Goal: Transaction & Acquisition: Purchase product/service

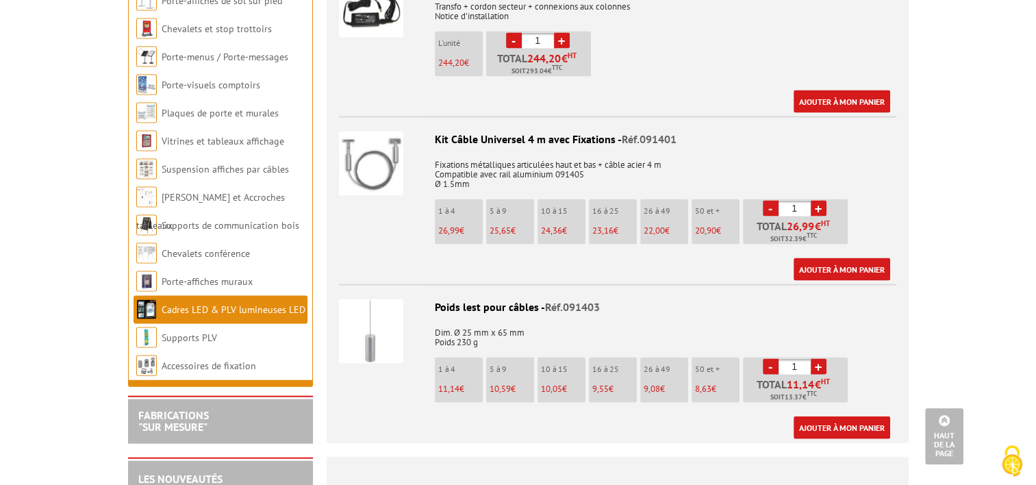
scroll to position [2795, 0]
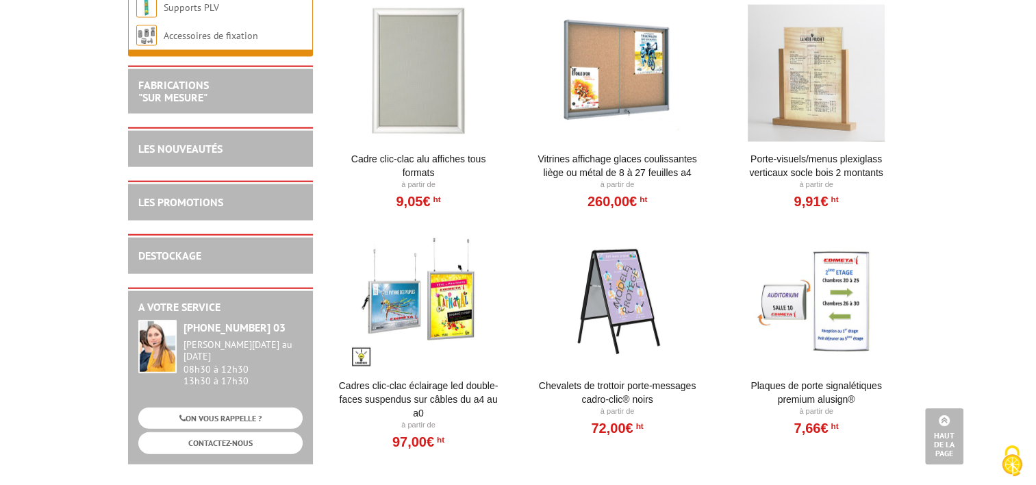
scroll to position [3288, 0]
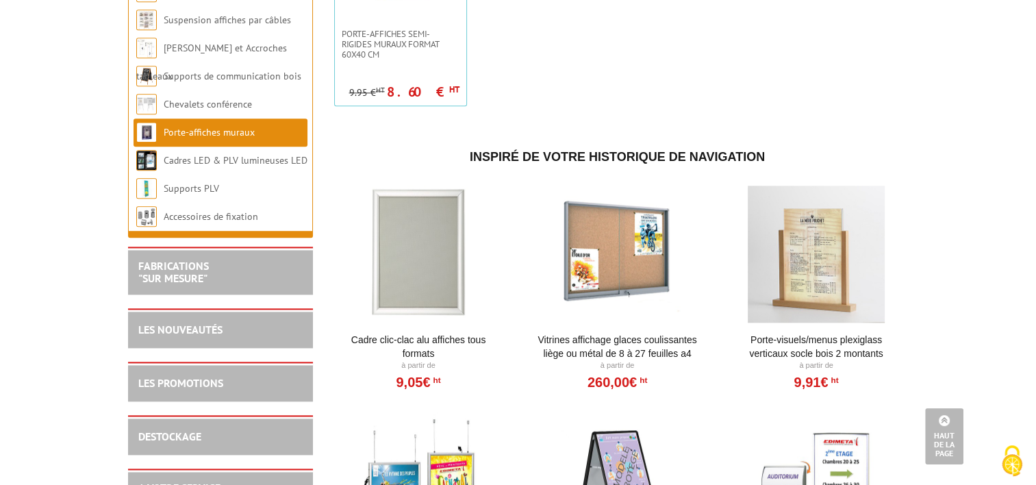
scroll to position [1781, 0]
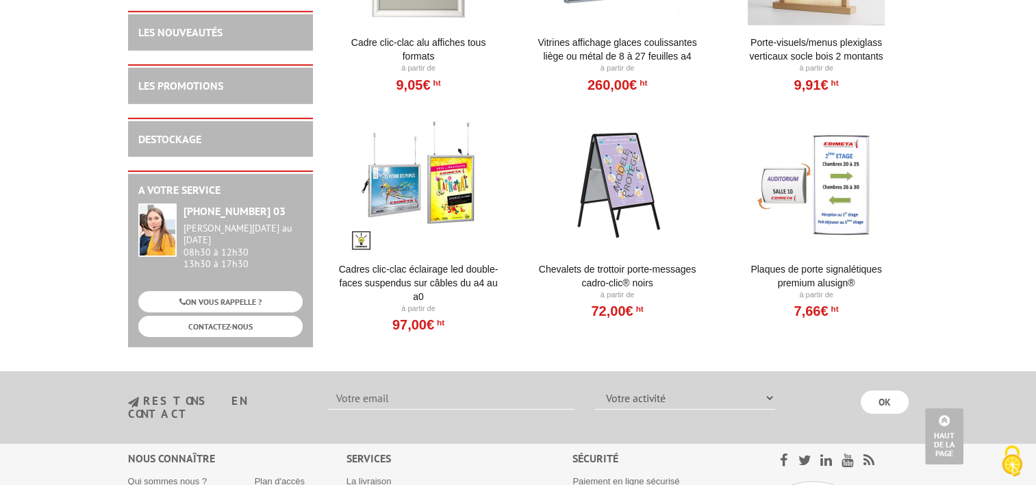
scroll to position [4315, 0]
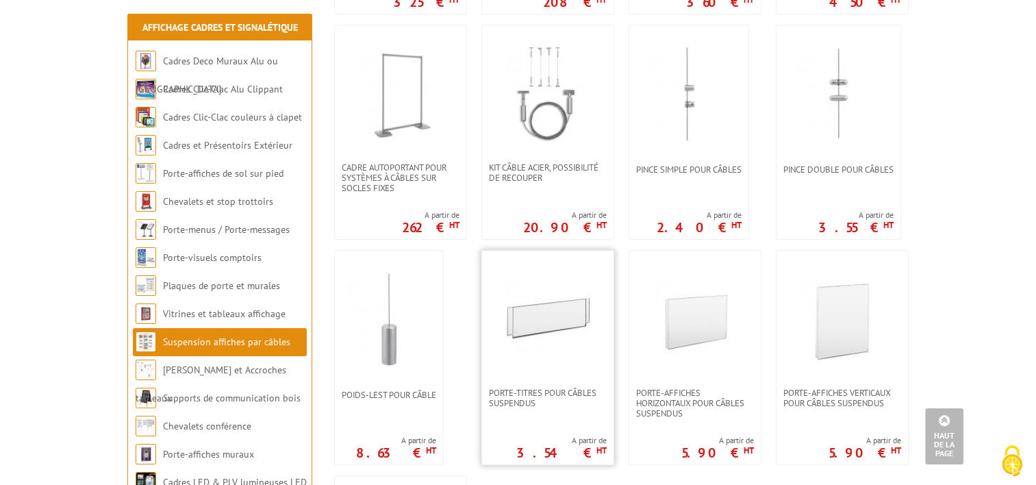
scroll to position [1027, 0]
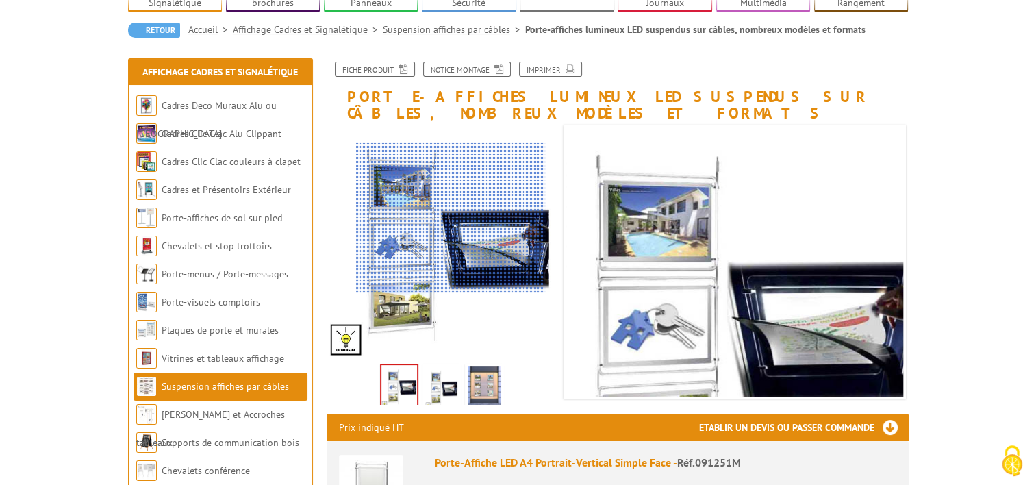
scroll to position [274, 0]
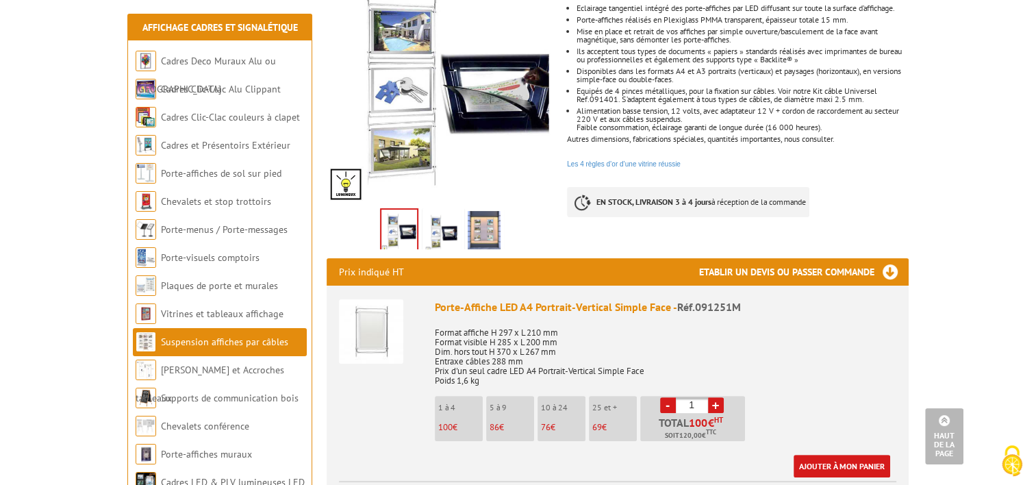
click at [560, 421] on li "10 à 24 76 €" at bounding box center [562, 418] width 48 height 45
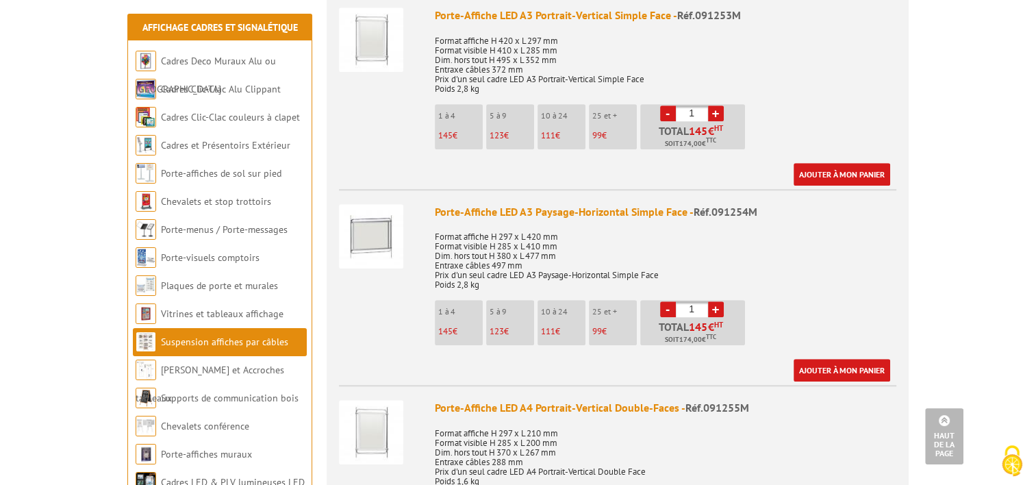
scroll to position [890, 0]
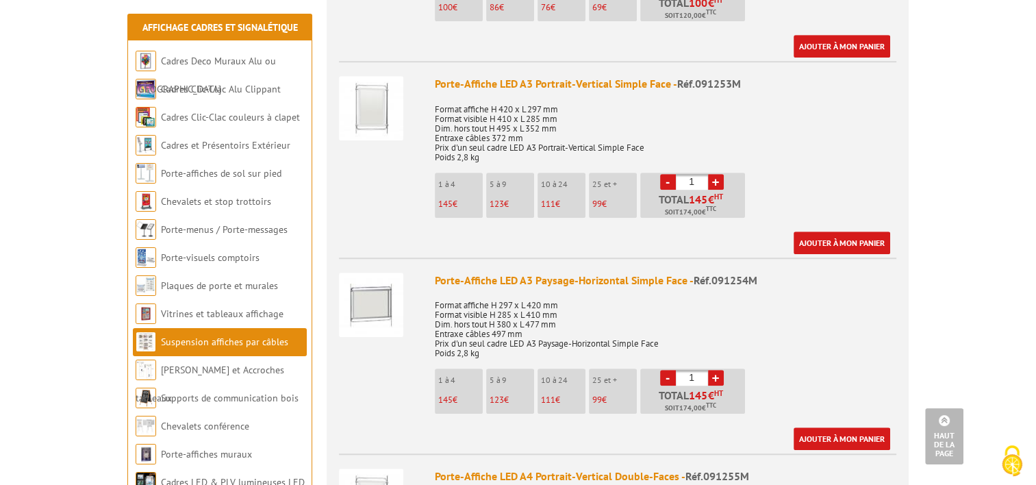
click at [451, 392] on li "1 à 4 145 €" at bounding box center [459, 391] width 48 height 45
click at [522, 399] on p "123 €" at bounding box center [512, 400] width 45 height 10
click at [709, 377] on link "+" at bounding box center [716, 378] width 16 height 16
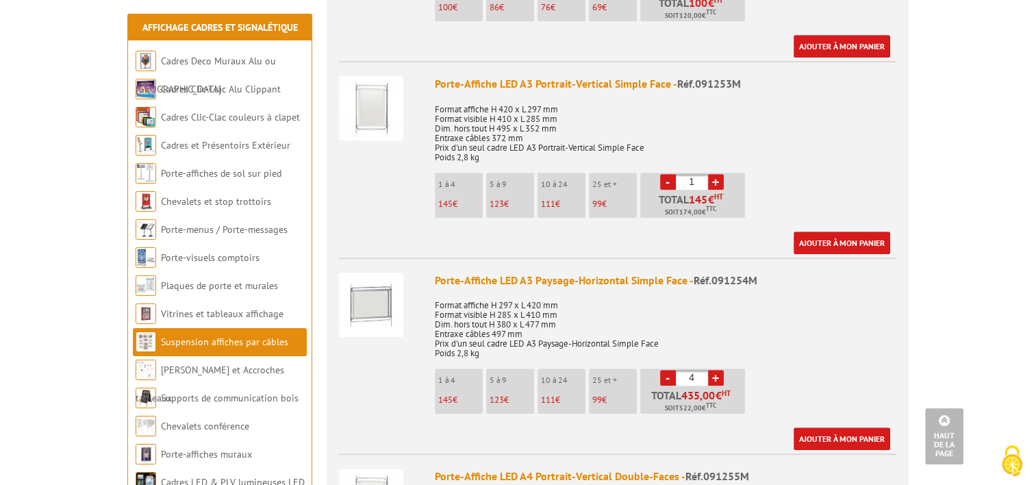
click at [709, 377] on link "+" at bounding box center [716, 378] width 16 height 16
click at [712, 377] on link "+" at bounding box center [716, 378] width 16 height 16
click at [662, 375] on link "-" at bounding box center [668, 378] width 16 height 16
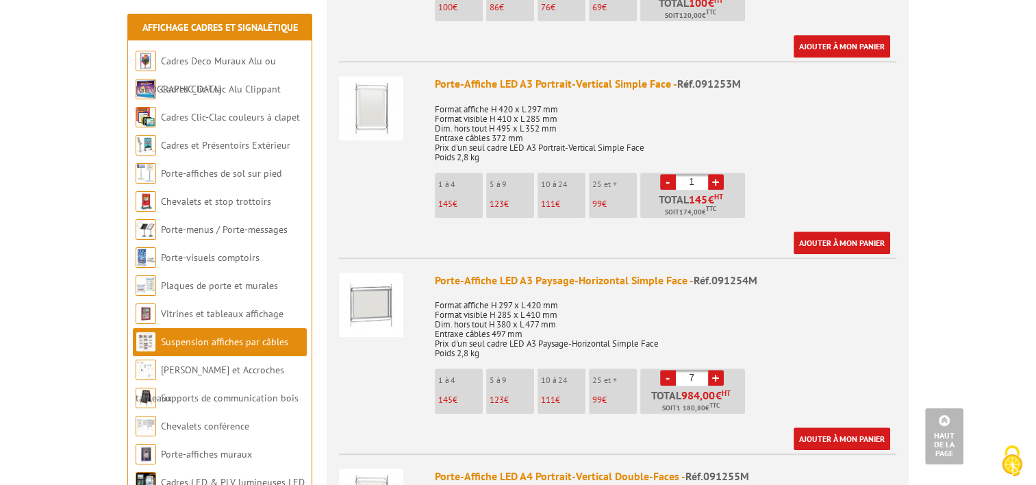
click at [662, 375] on link "-" at bounding box center [668, 378] width 16 height 16
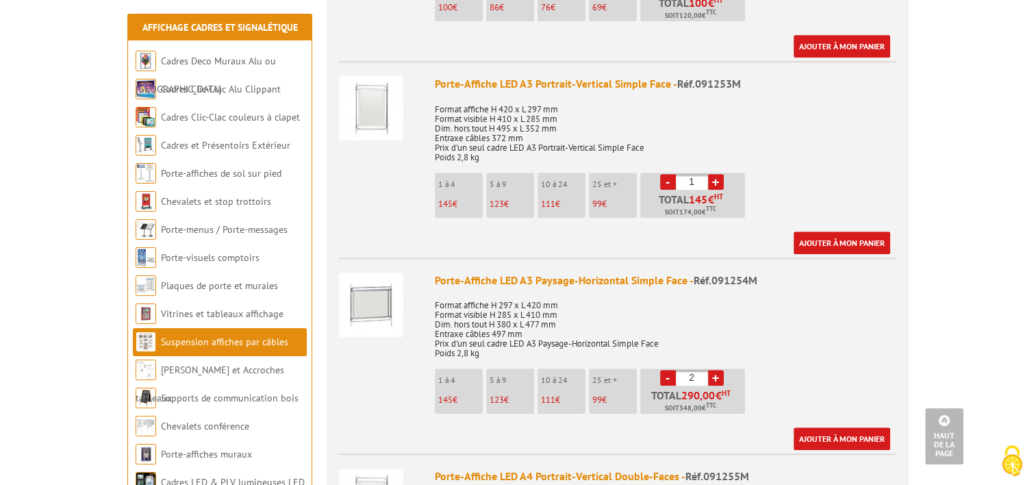
click at [720, 374] on link "+" at bounding box center [716, 378] width 16 height 16
type input "3"
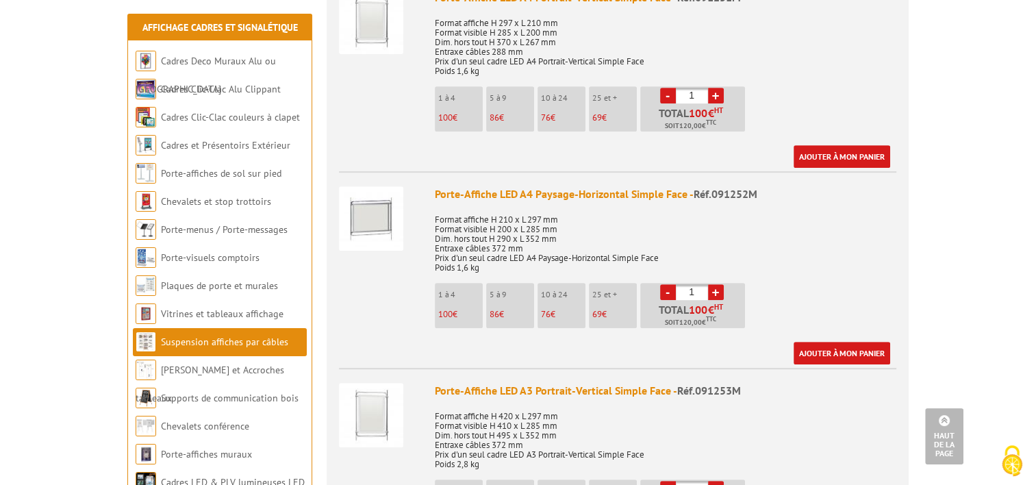
scroll to position [685, 0]
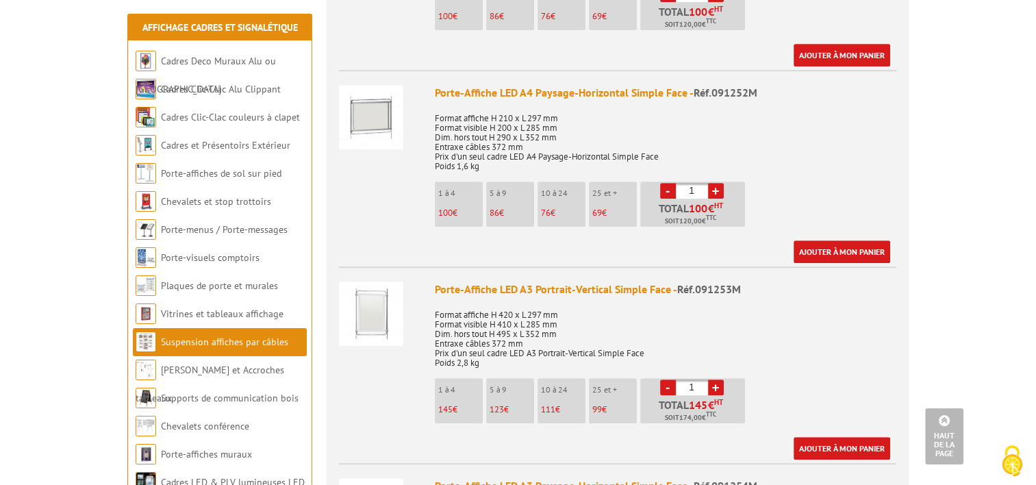
click at [720, 393] on link "+" at bounding box center [716, 387] width 16 height 16
click at [717, 389] on link "+" at bounding box center [716, 387] width 16 height 16
type input "3"
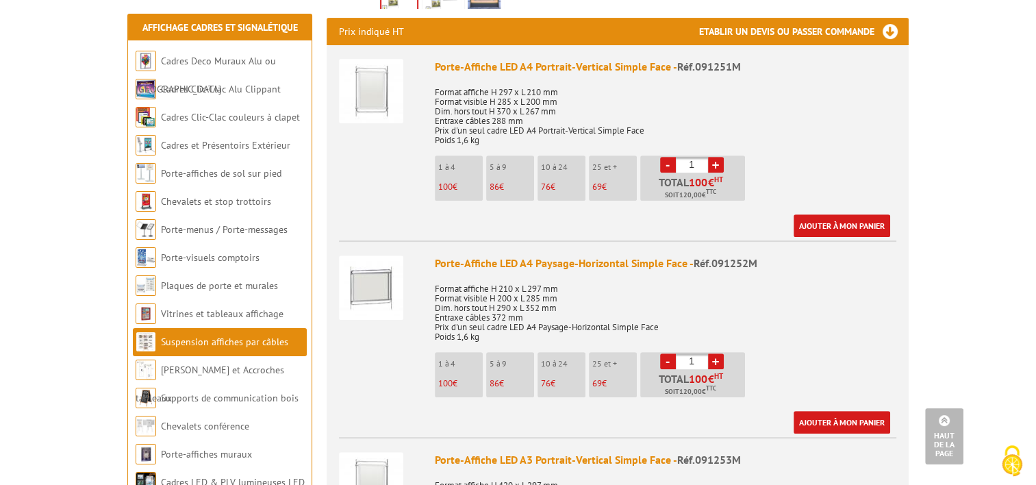
scroll to position [411, 0]
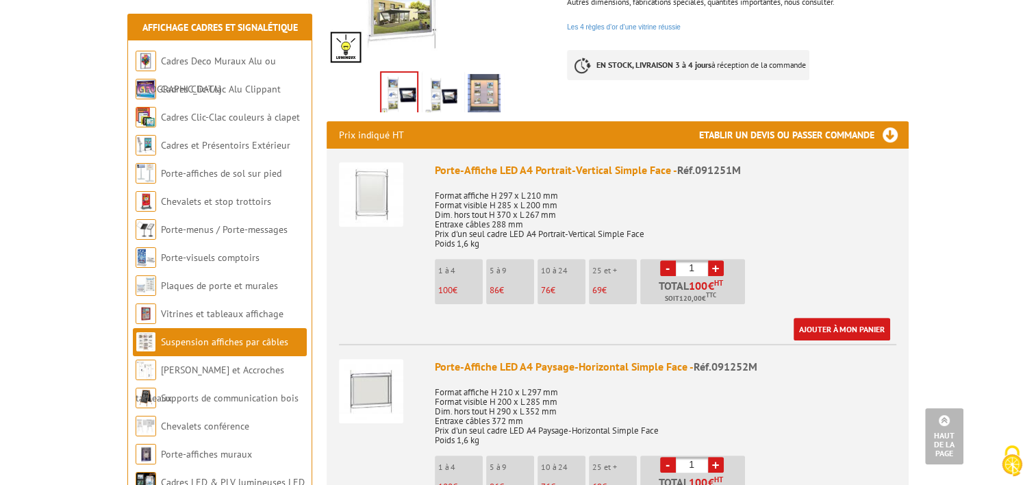
click at [479, 99] on img at bounding box center [484, 95] width 33 height 42
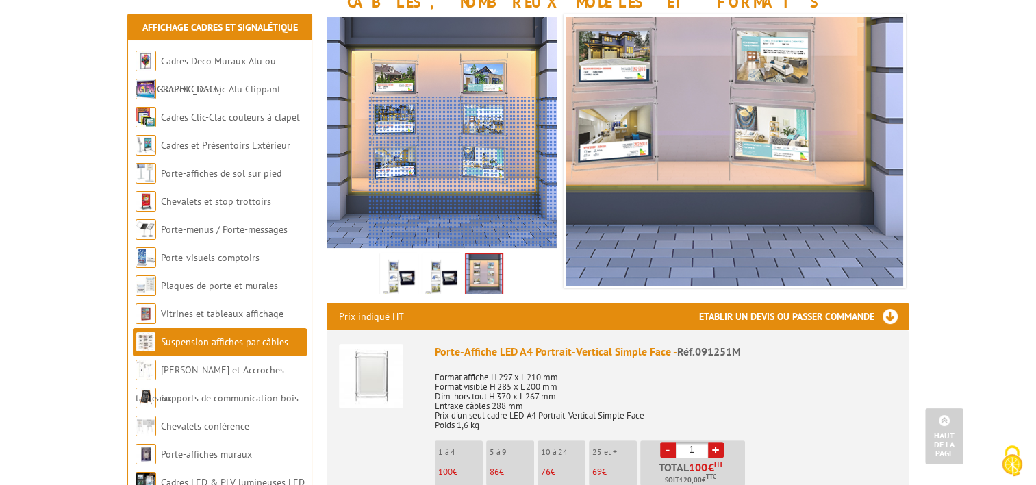
scroll to position [205, 0]
